Goal: Information Seeking & Learning: Find specific fact

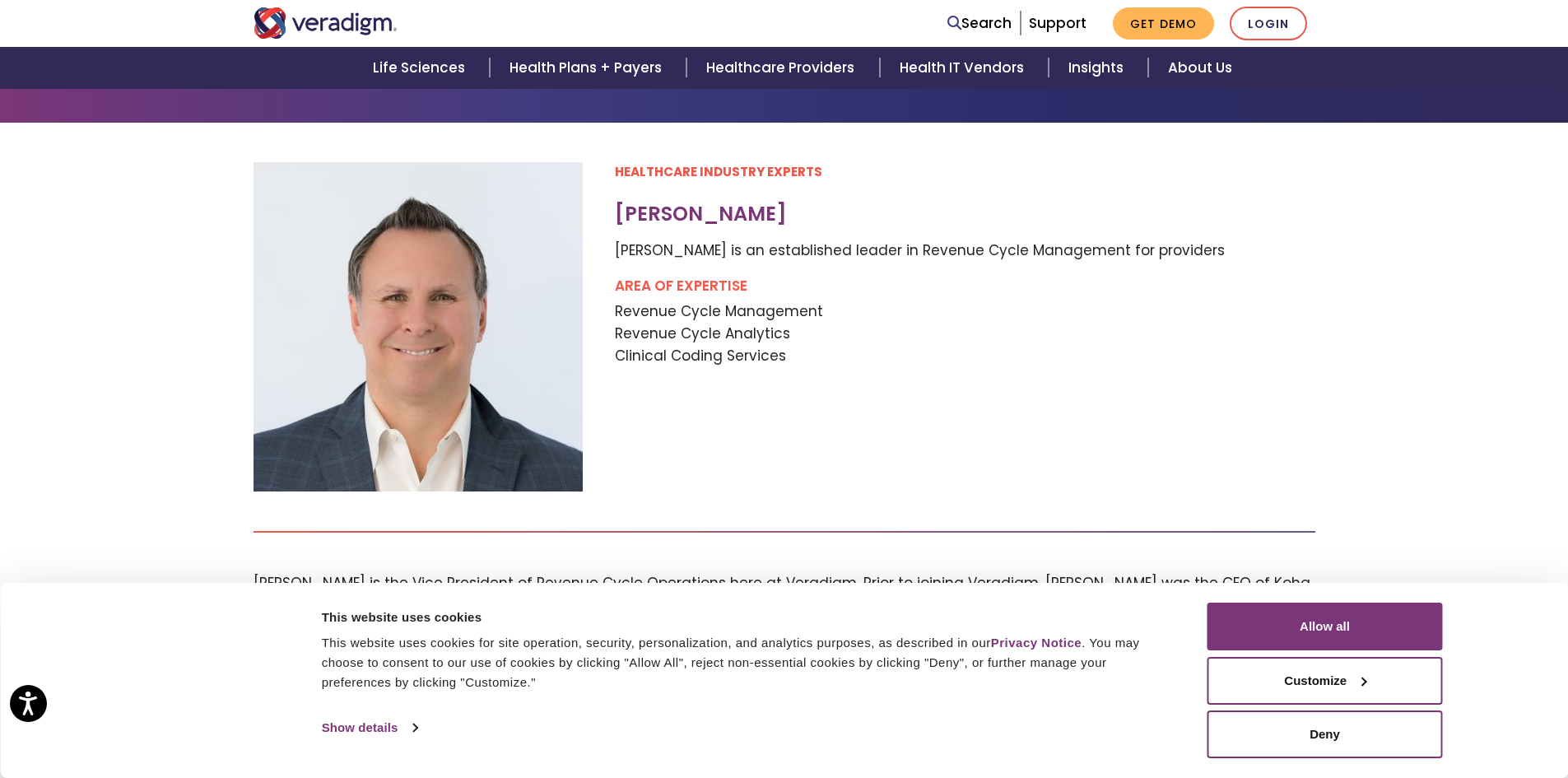
scroll to position [165, 0]
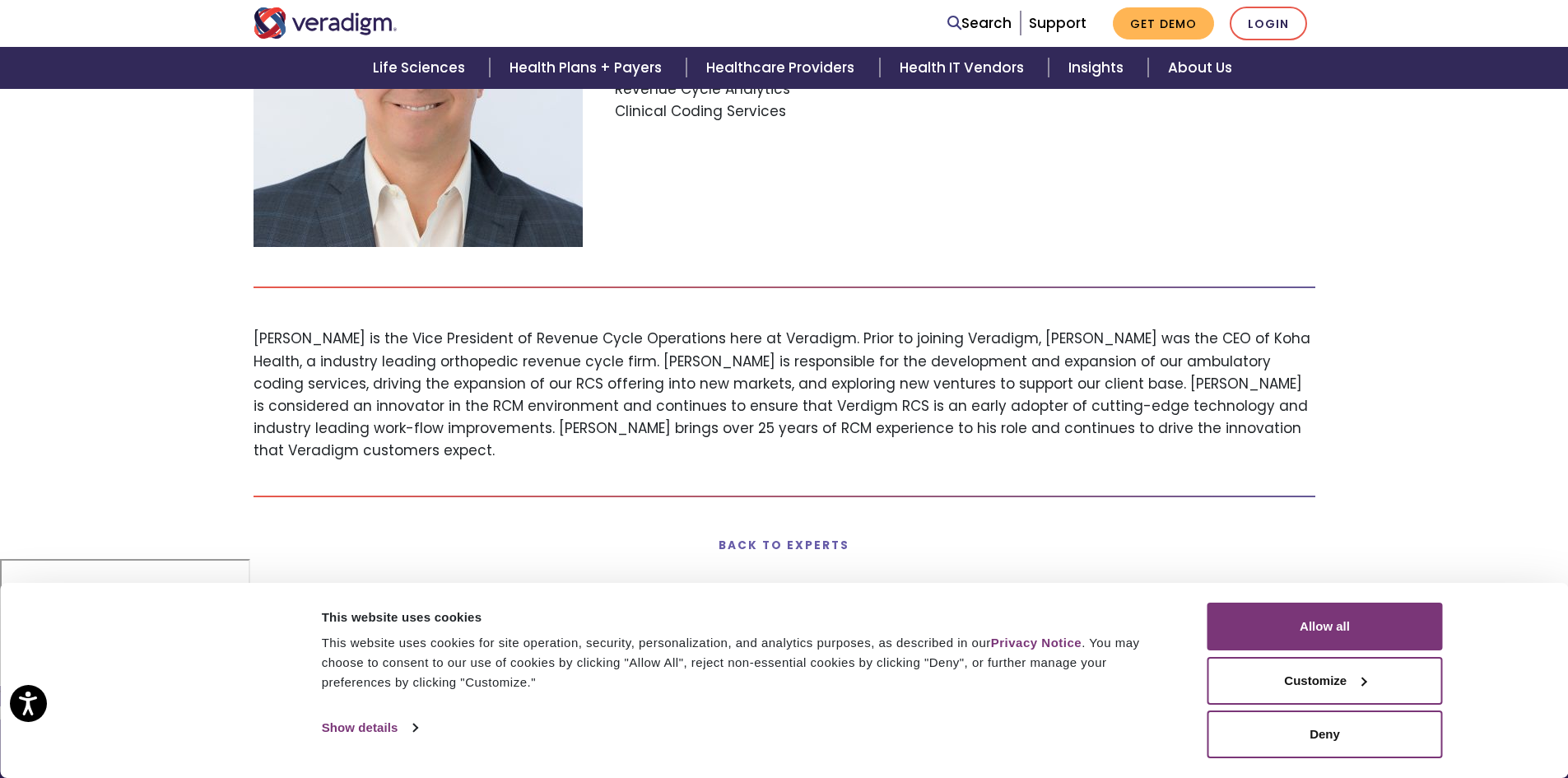
scroll to position [411, 0]
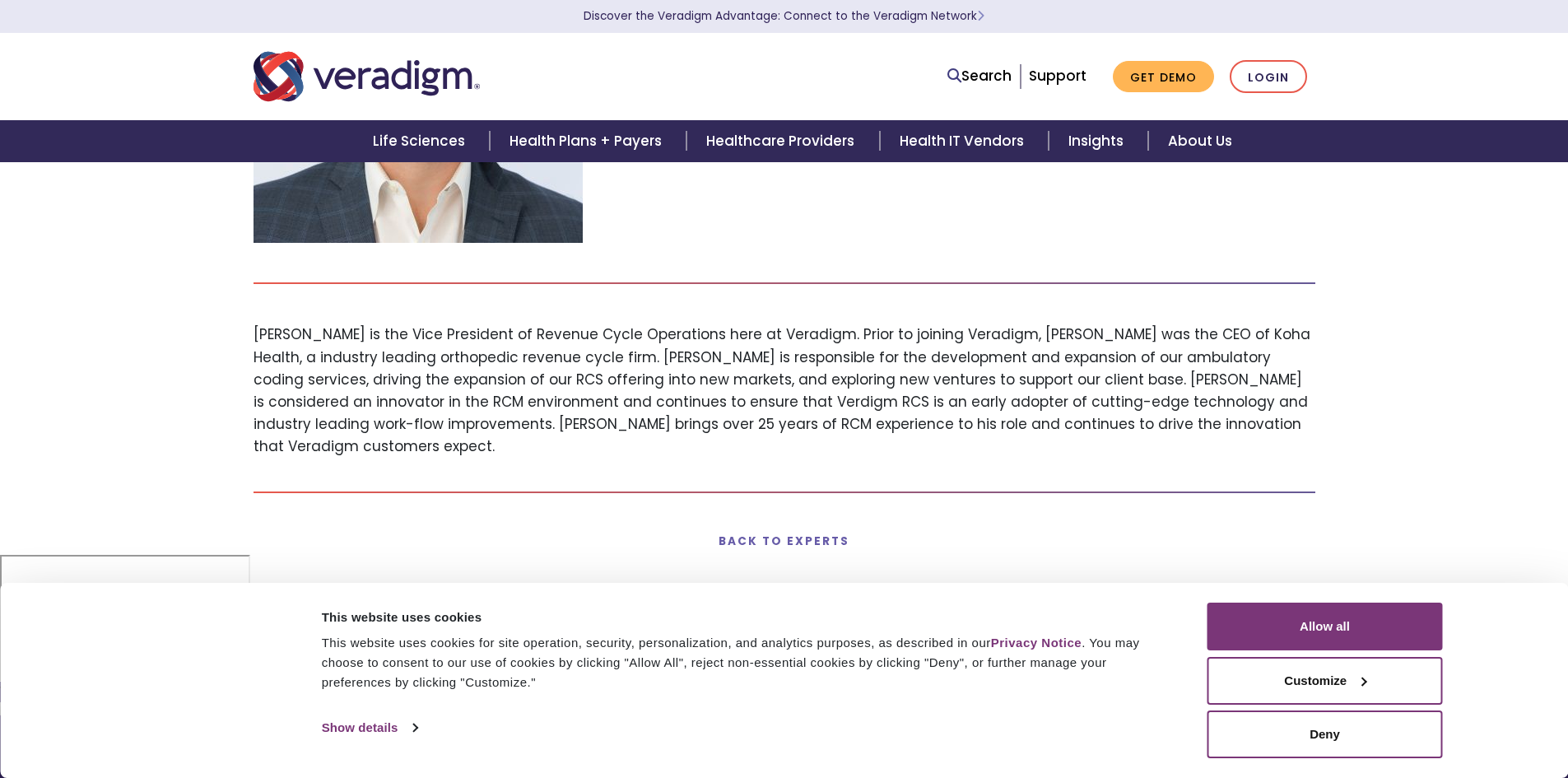
scroll to position [247, 0]
